Goal: Information Seeking & Learning: Find specific fact

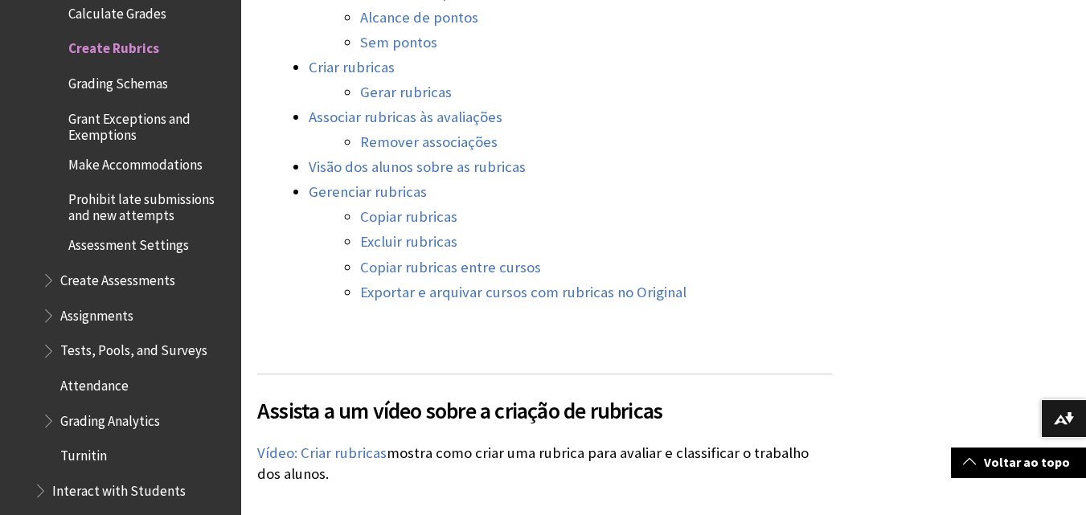
scroll to position [2058, 0]
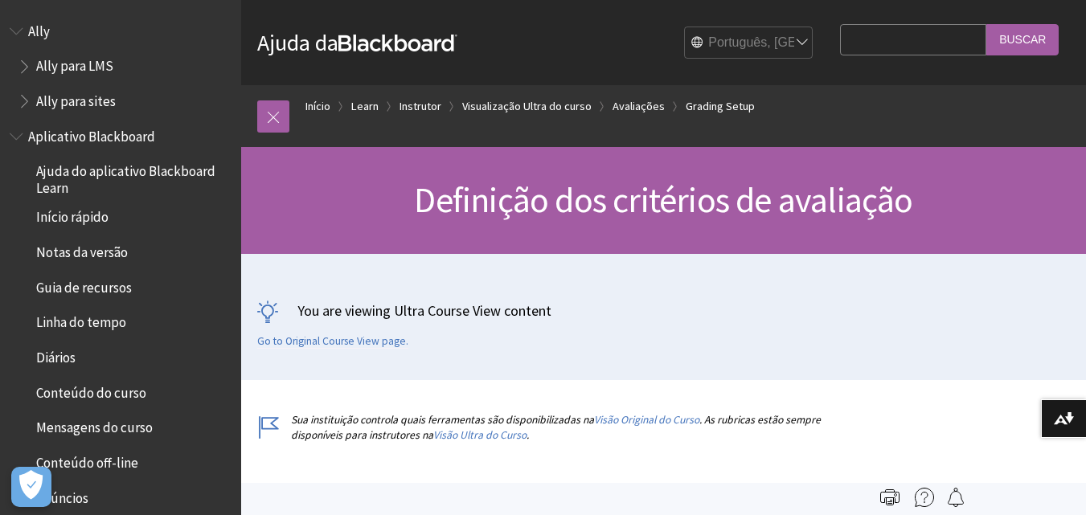
click at [941, 51] on input "Search Query" at bounding box center [913, 39] width 146 height 31
type input "[PERSON_NAME]"
click at [987, 24] on input "Buscar" at bounding box center [1023, 39] width 72 height 31
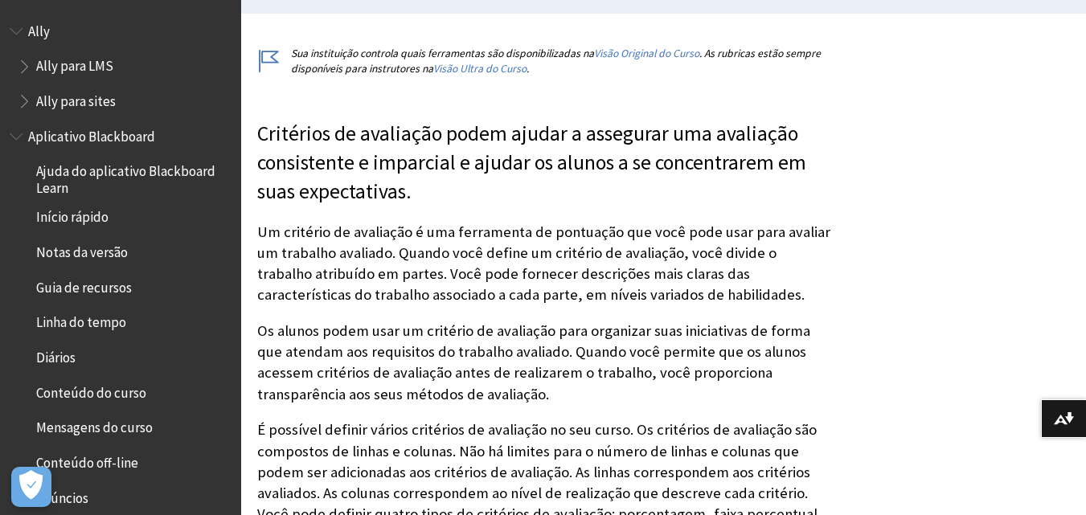
scroll to position [402, 0]
